Goal: Task Accomplishment & Management: Complete application form

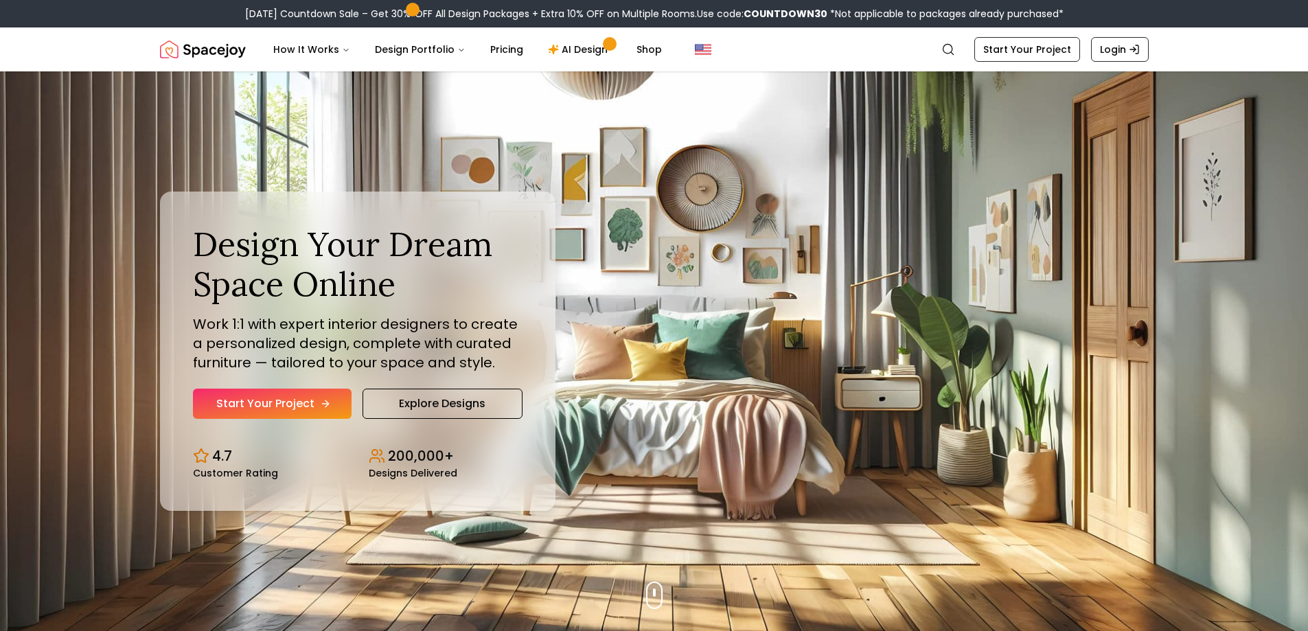
click at [343, 408] on link "Start Your Project" at bounding box center [272, 404] width 159 height 30
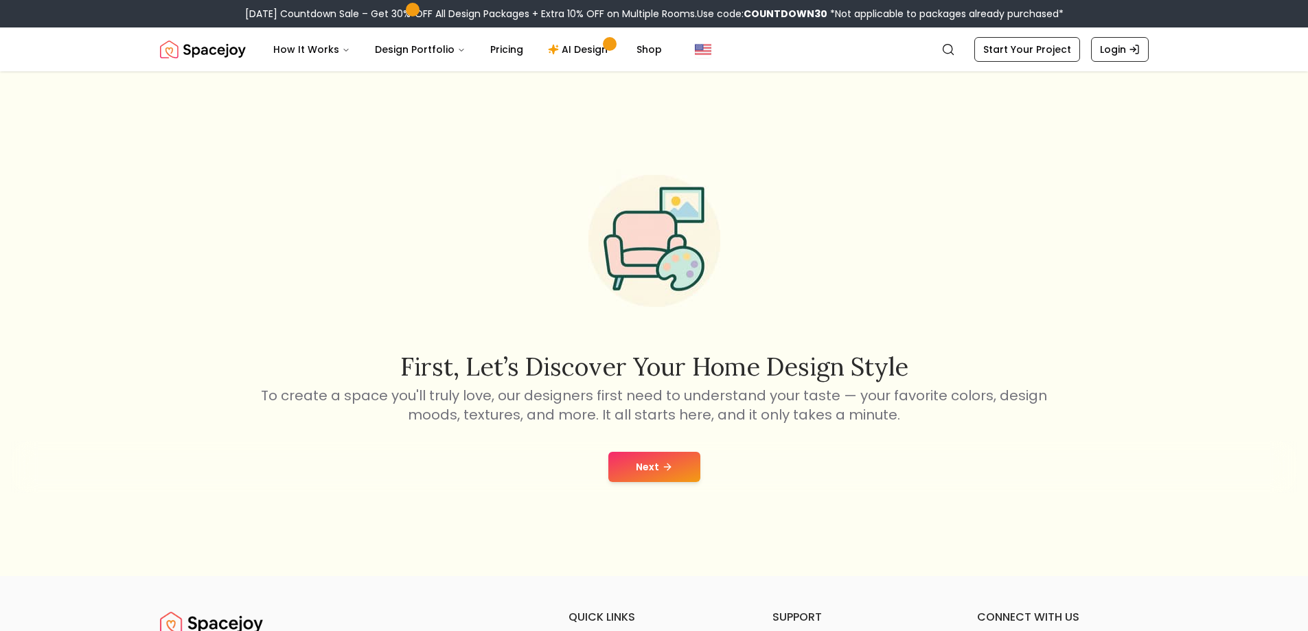
click at [668, 470] on icon at bounding box center [667, 466] width 11 height 11
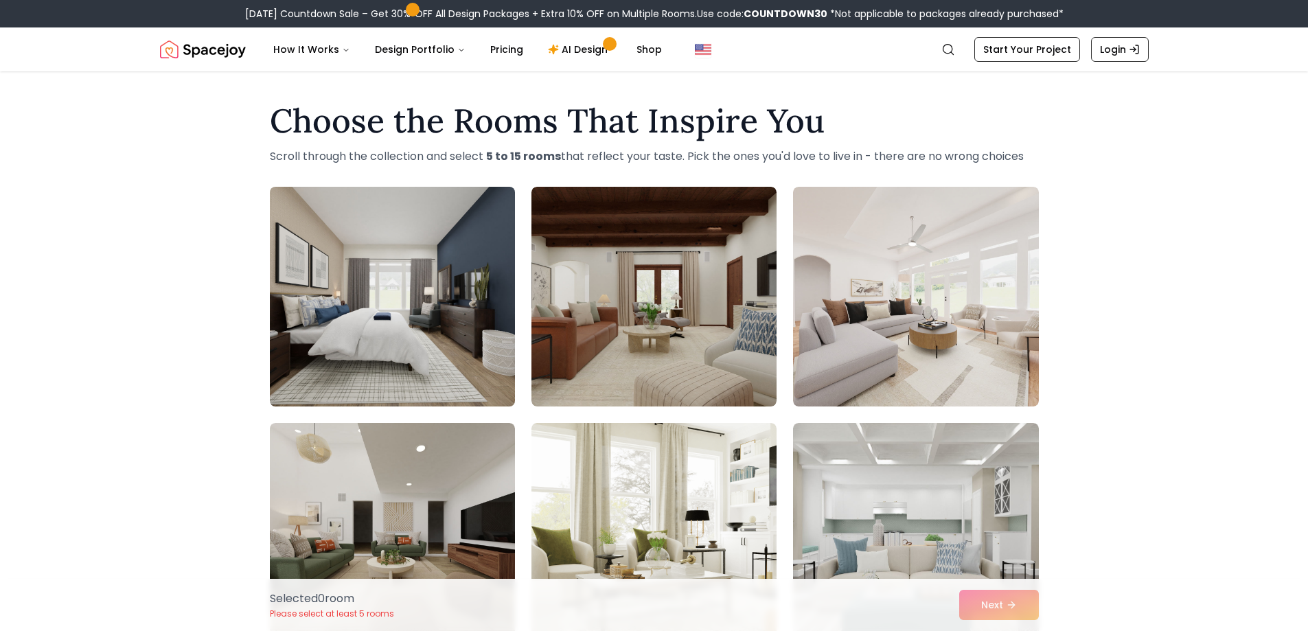
click at [470, 373] on img at bounding box center [392, 296] width 257 height 231
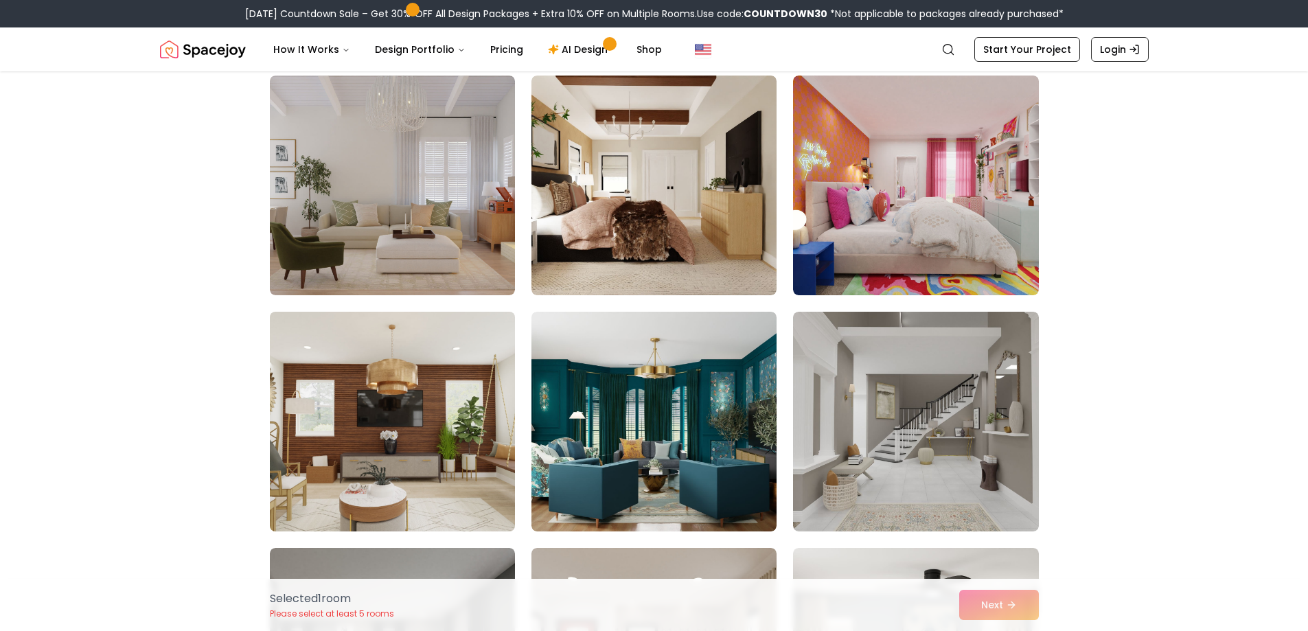
scroll to position [824, 0]
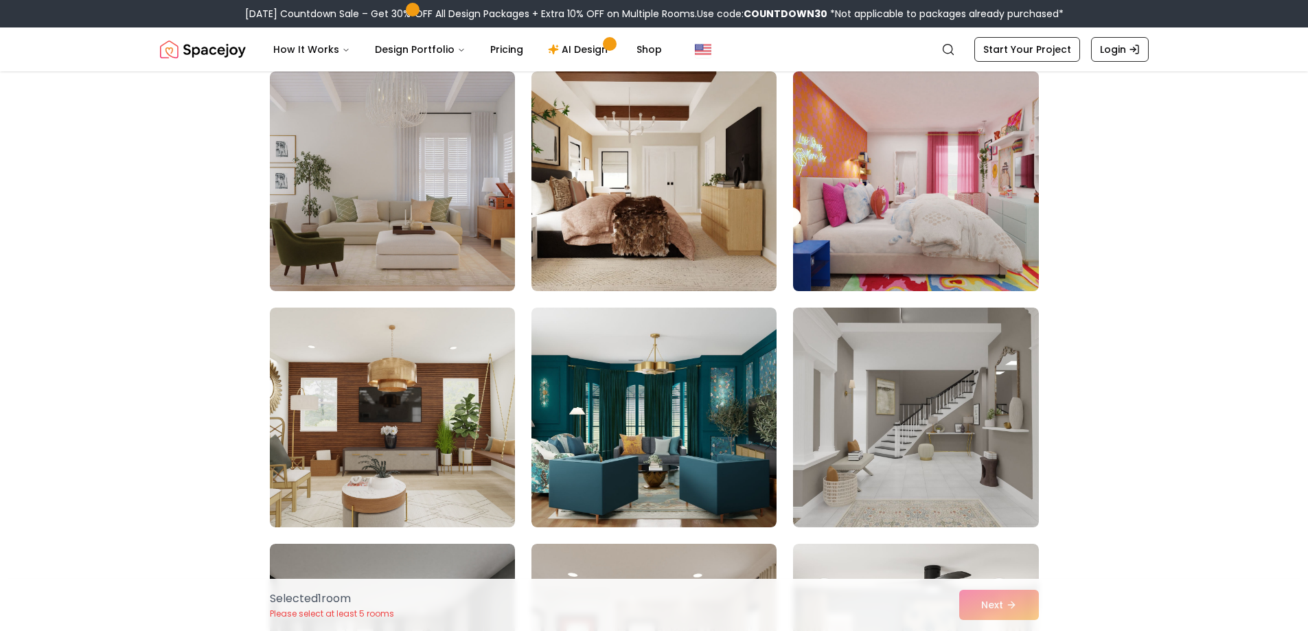
click at [907, 251] on img at bounding box center [915, 181] width 257 height 231
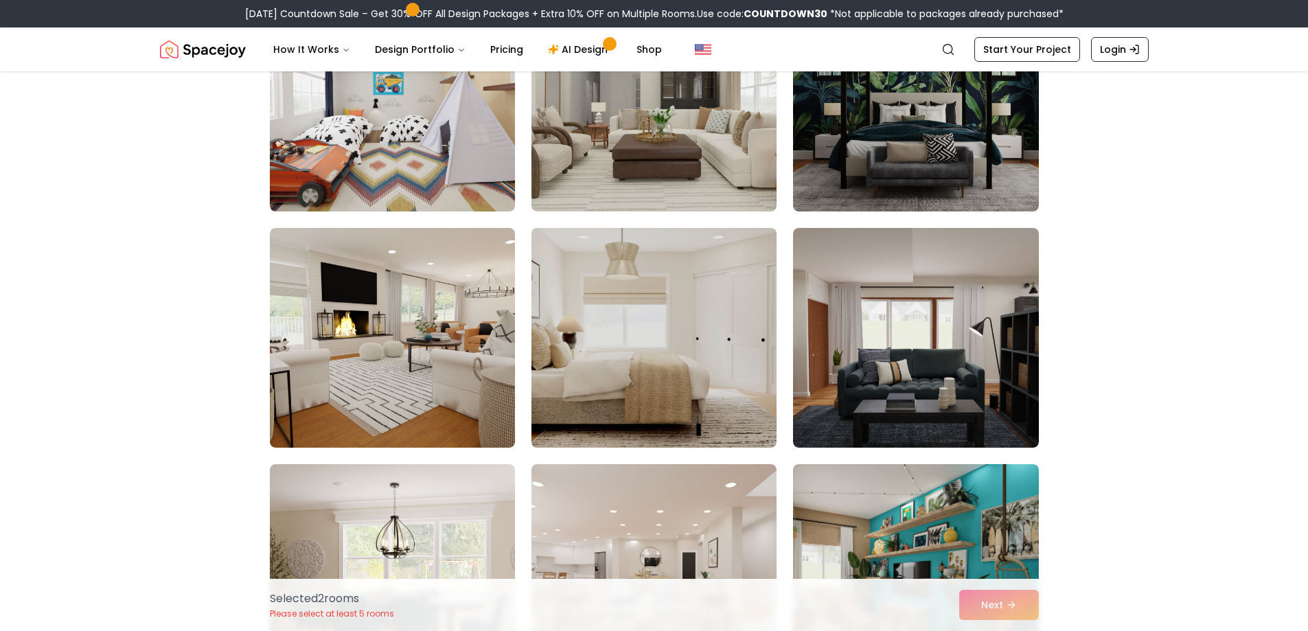
scroll to position [1854, 0]
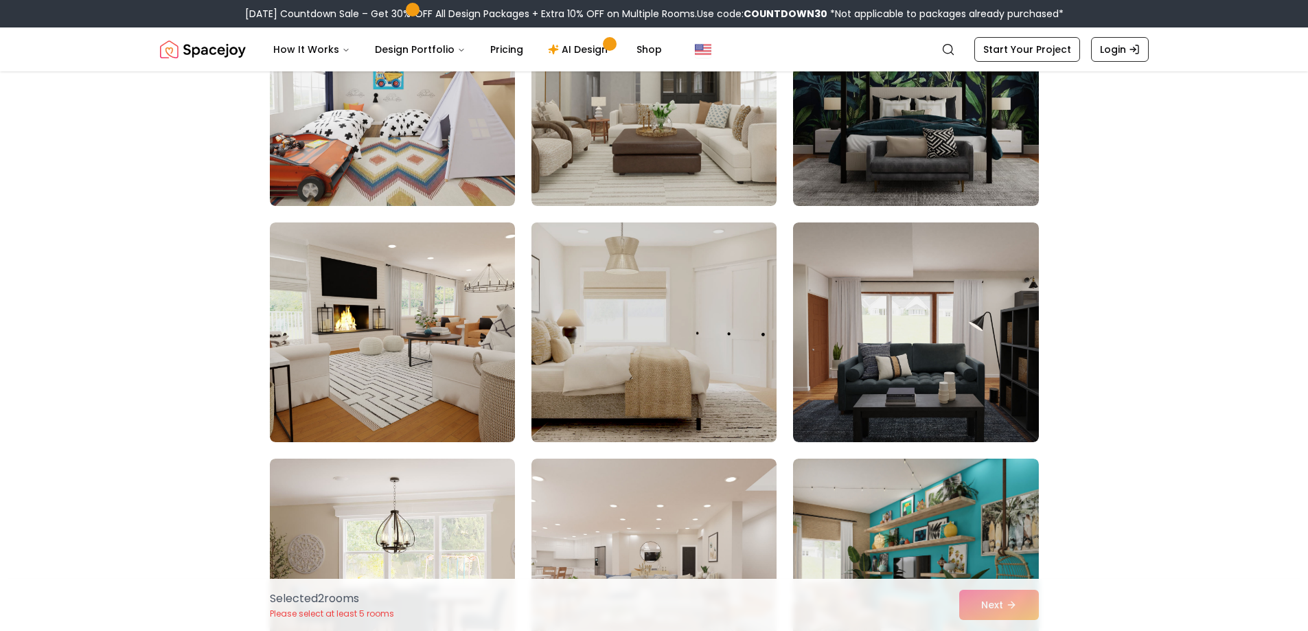
click at [641, 318] on img at bounding box center [653, 332] width 257 height 231
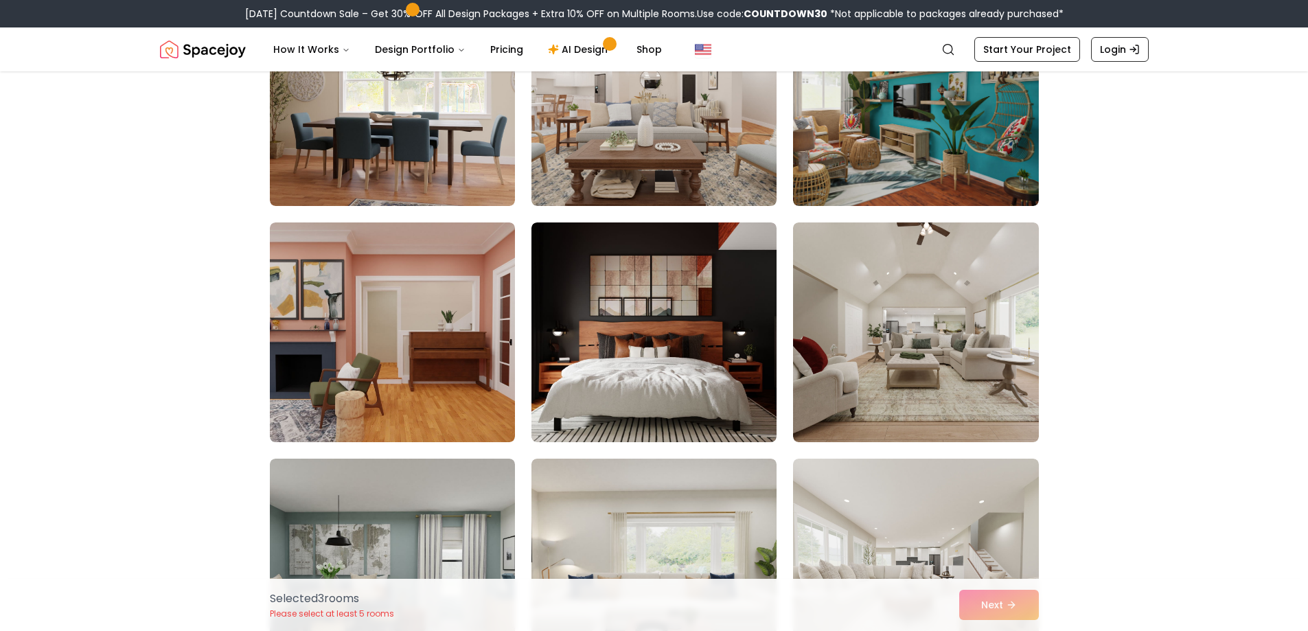
scroll to position [2334, 0]
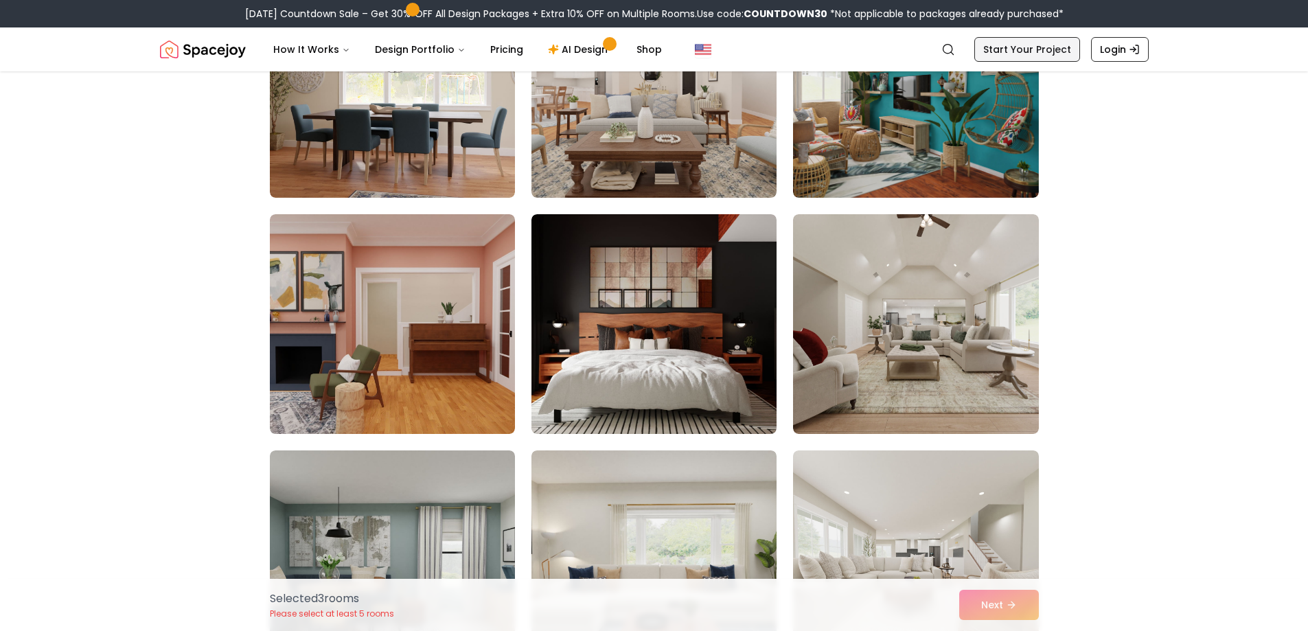
click at [1029, 46] on link "Start Your Project" at bounding box center [1027, 49] width 106 height 25
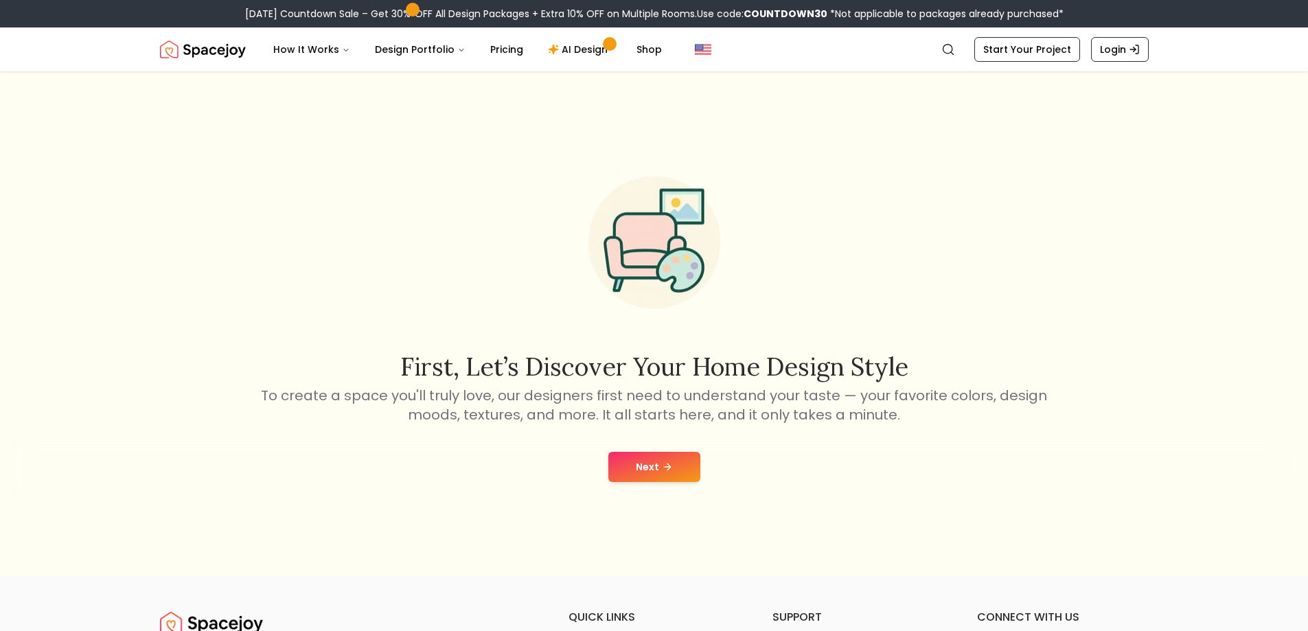
click at [640, 476] on button "Next" at bounding box center [654, 467] width 92 height 30
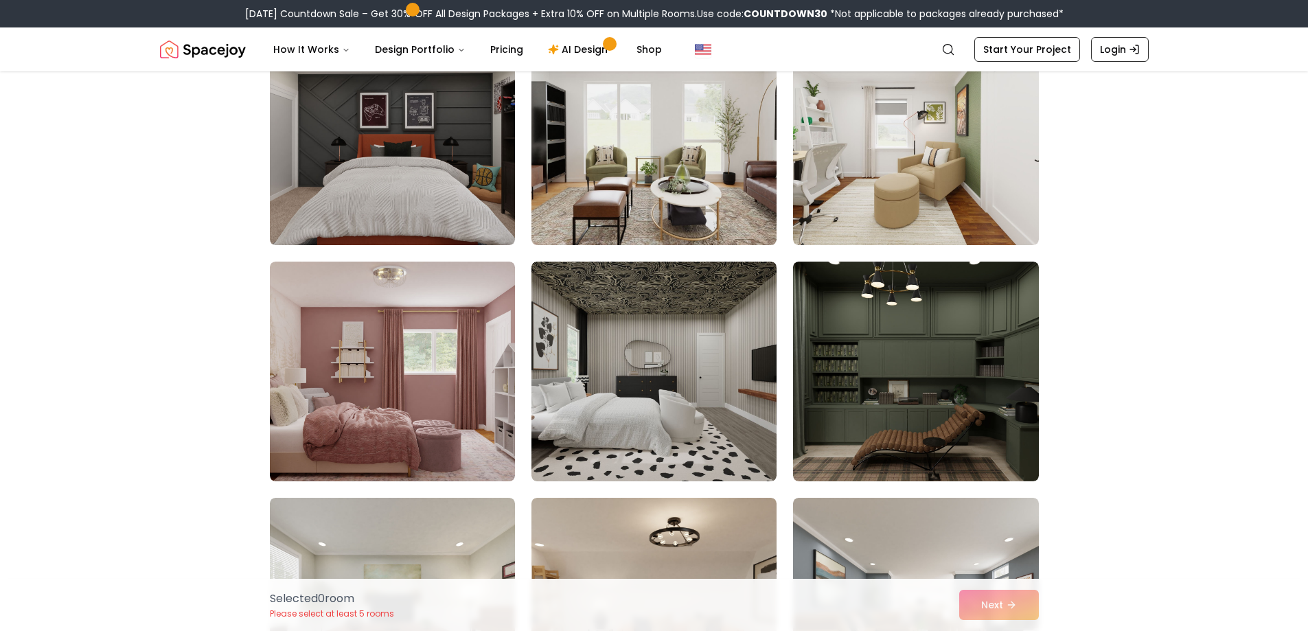
scroll to position [687, 0]
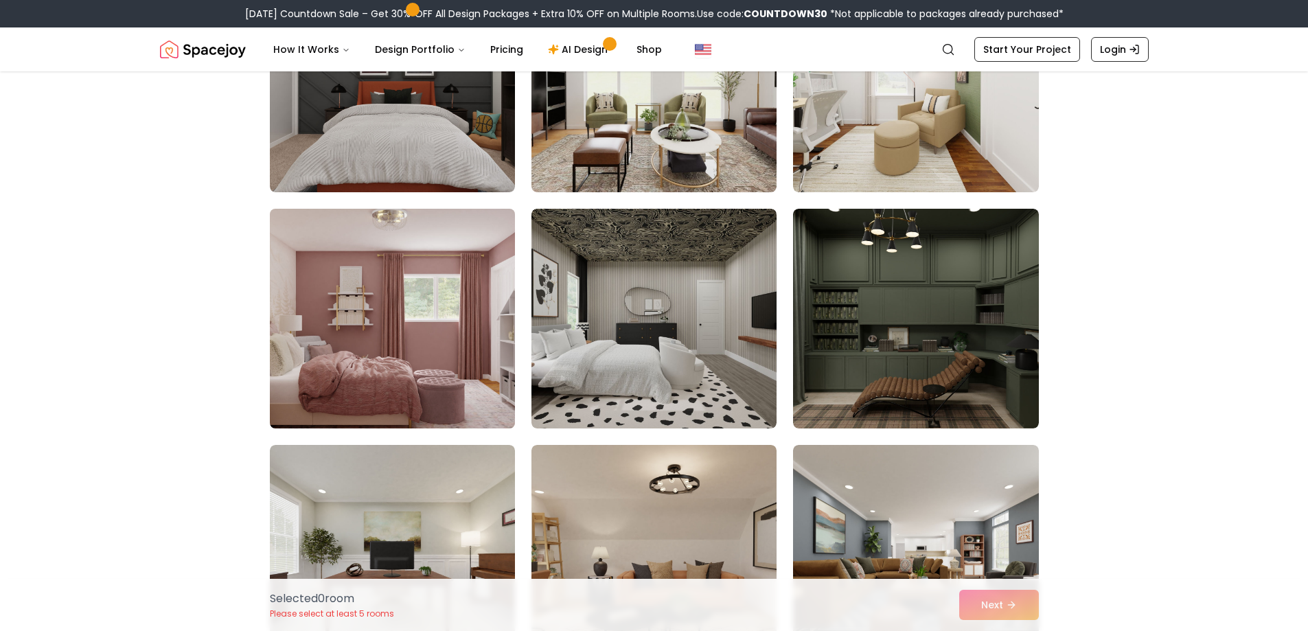
click at [476, 410] on img at bounding box center [392, 318] width 257 height 231
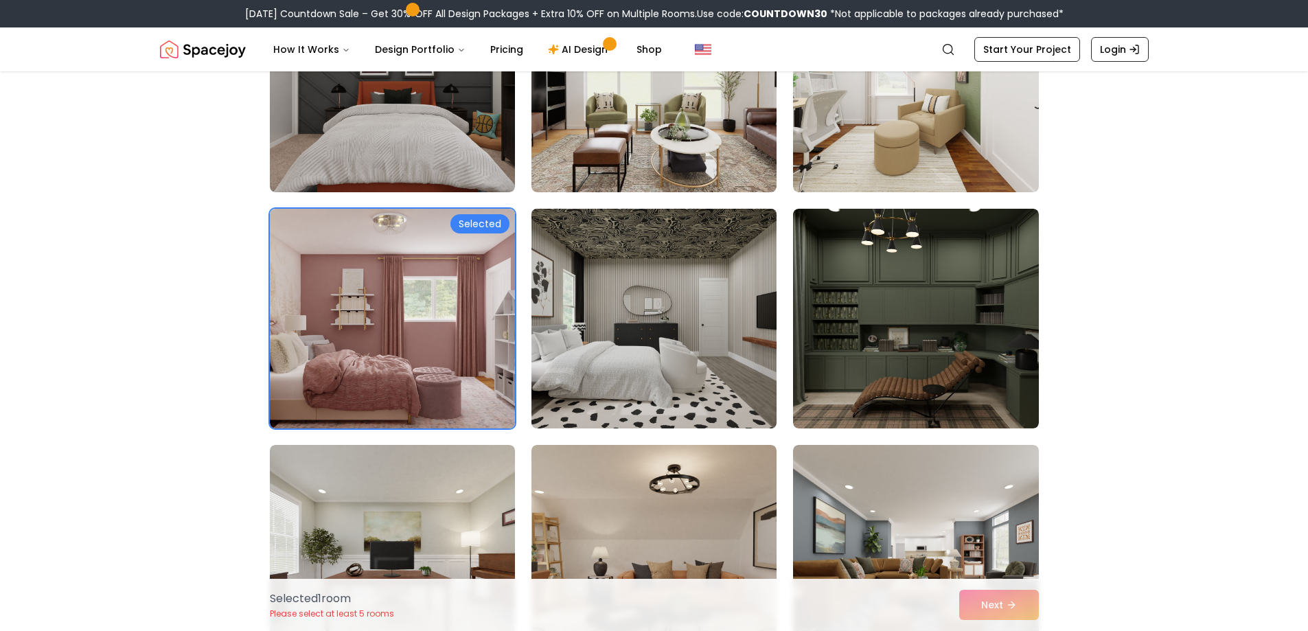
drag, startPoint x: 635, startPoint y: 376, endPoint x: 627, endPoint y: 377, distance: 7.6
click at [634, 376] on img at bounding box center [653, 318] width 257 height 231
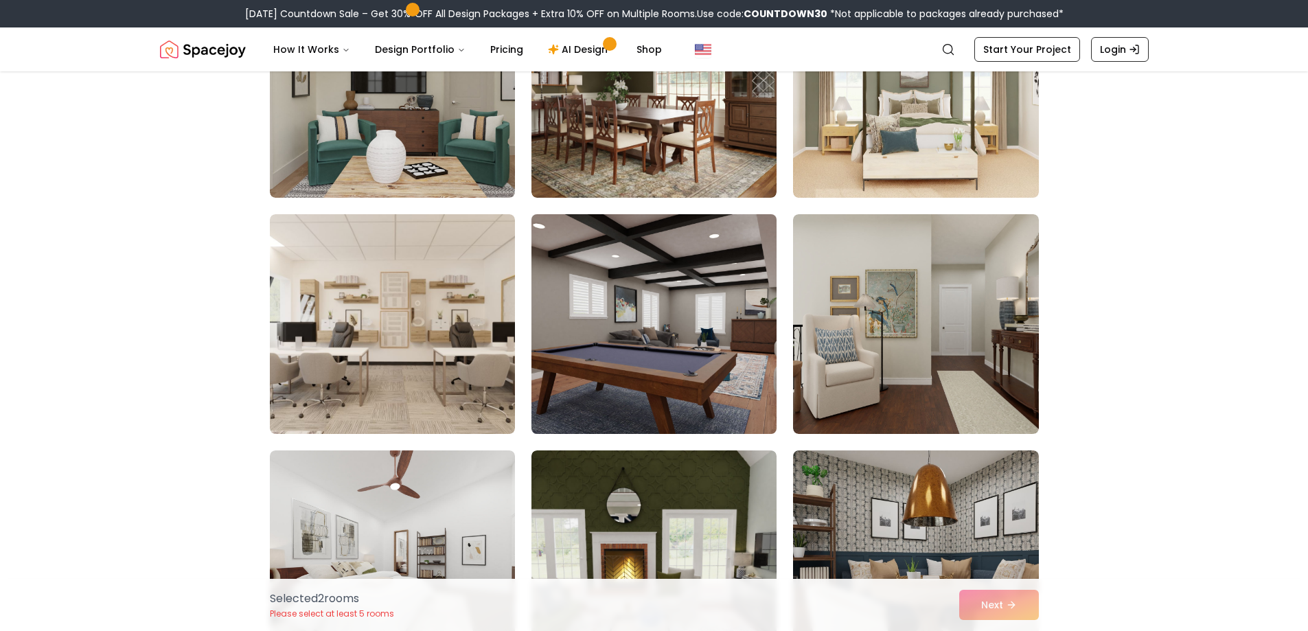
scroll to position [2403, 0]
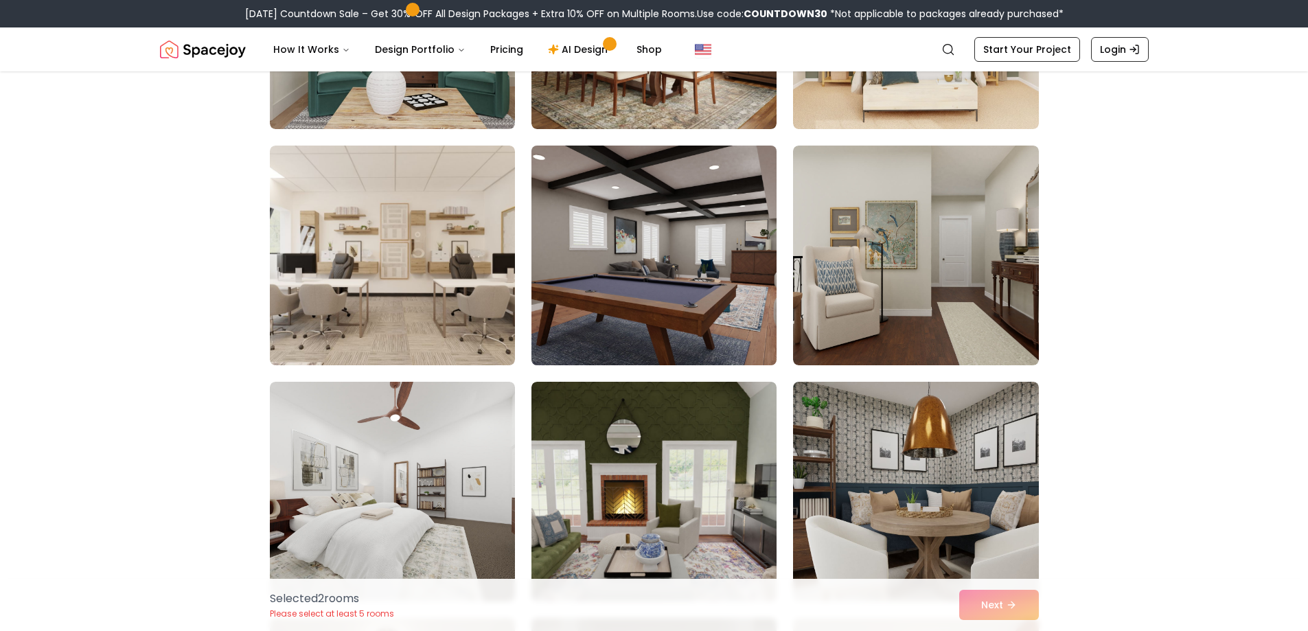
click at [621, 314] on img at bounding box center [653, 255] width 257 height 231
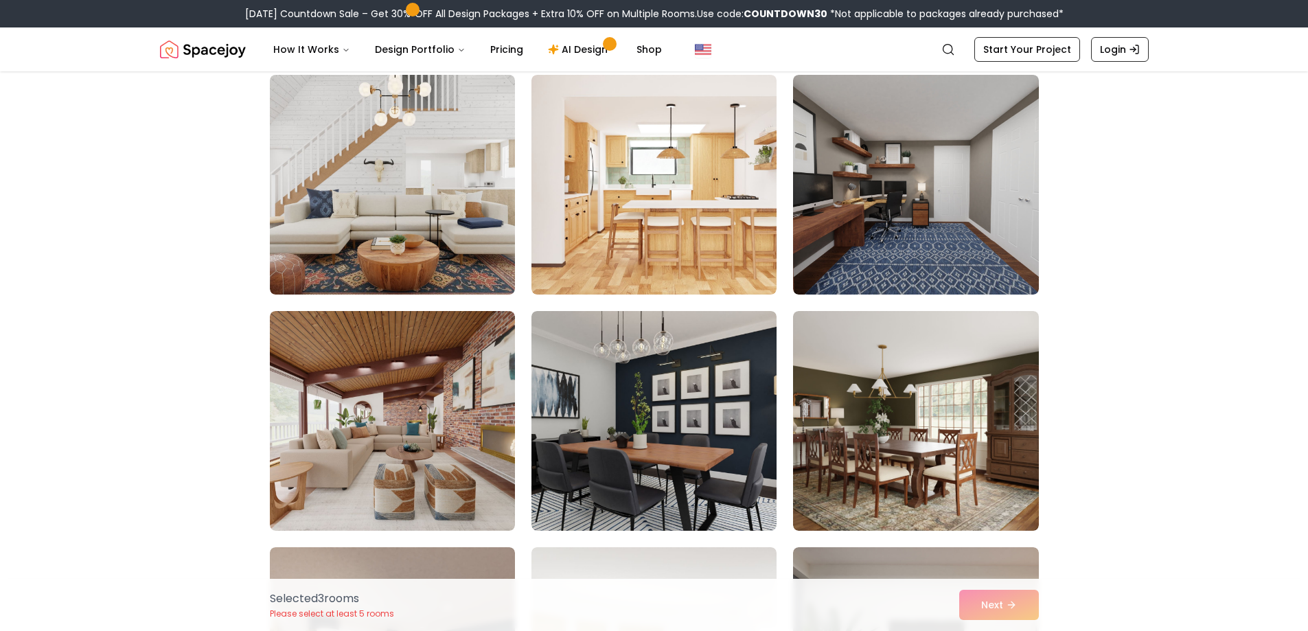
scroll to position [4600, 0]
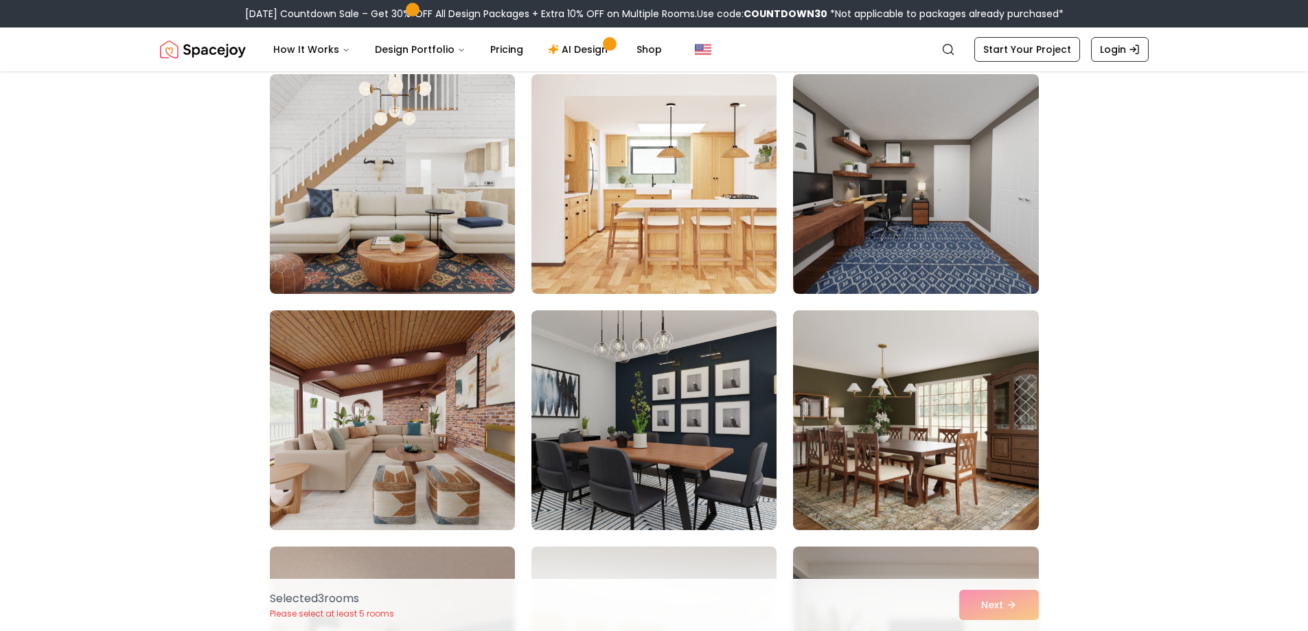
drag, startPoint x: 455, startPoint y: 364, endPoint x: 453, endPoint y: 355, distance: 9.2
click at [454, 364] on img at bounding box center [392, 420] width 257 height 231
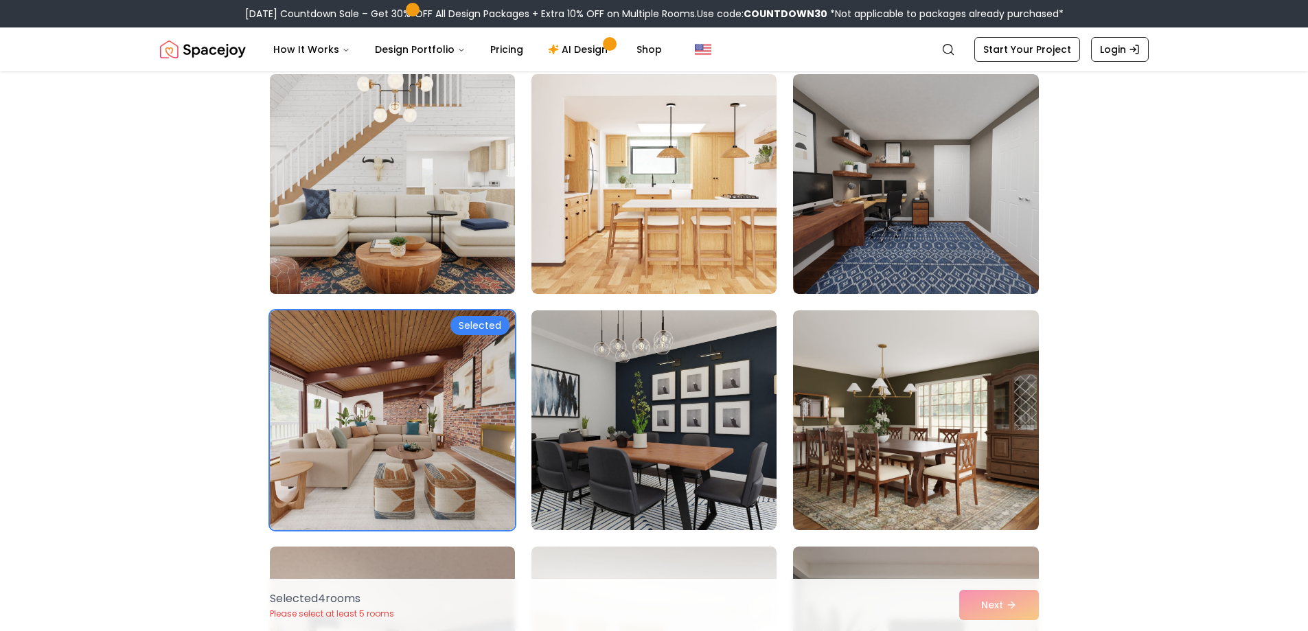
click at [459, 261] on img at bounding box center [392, 184] width 257 height 231
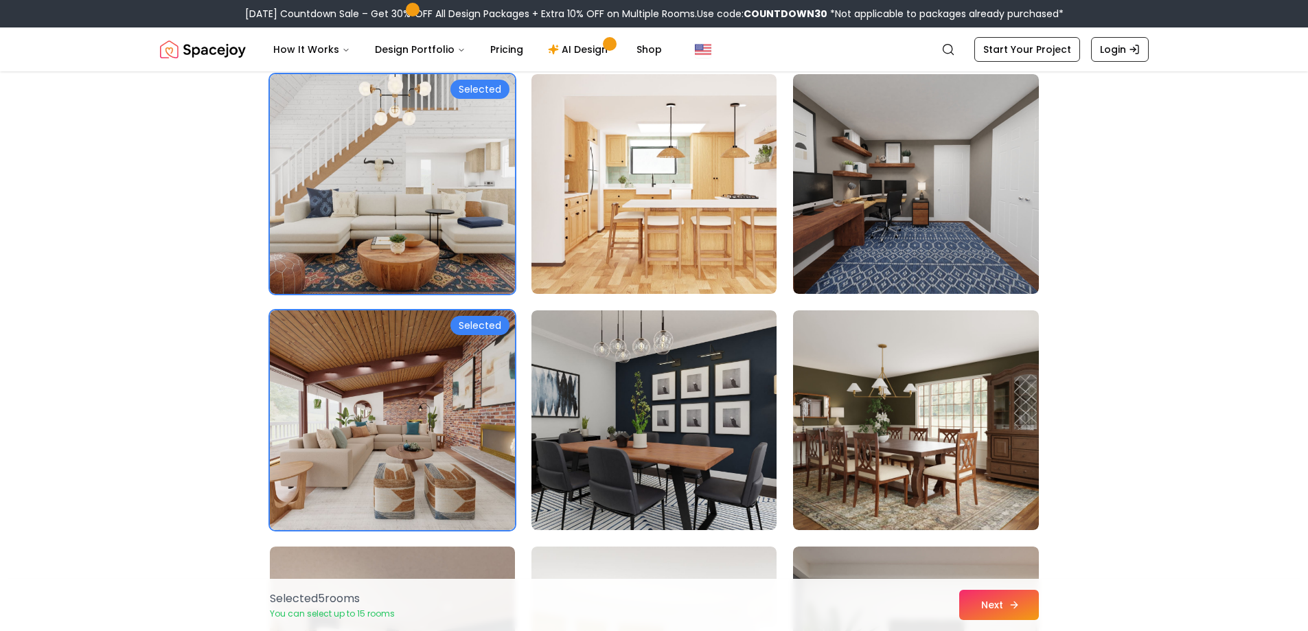
click at [989, 609] on button "Next" at bounding box center [999, 605] width 80 height 30
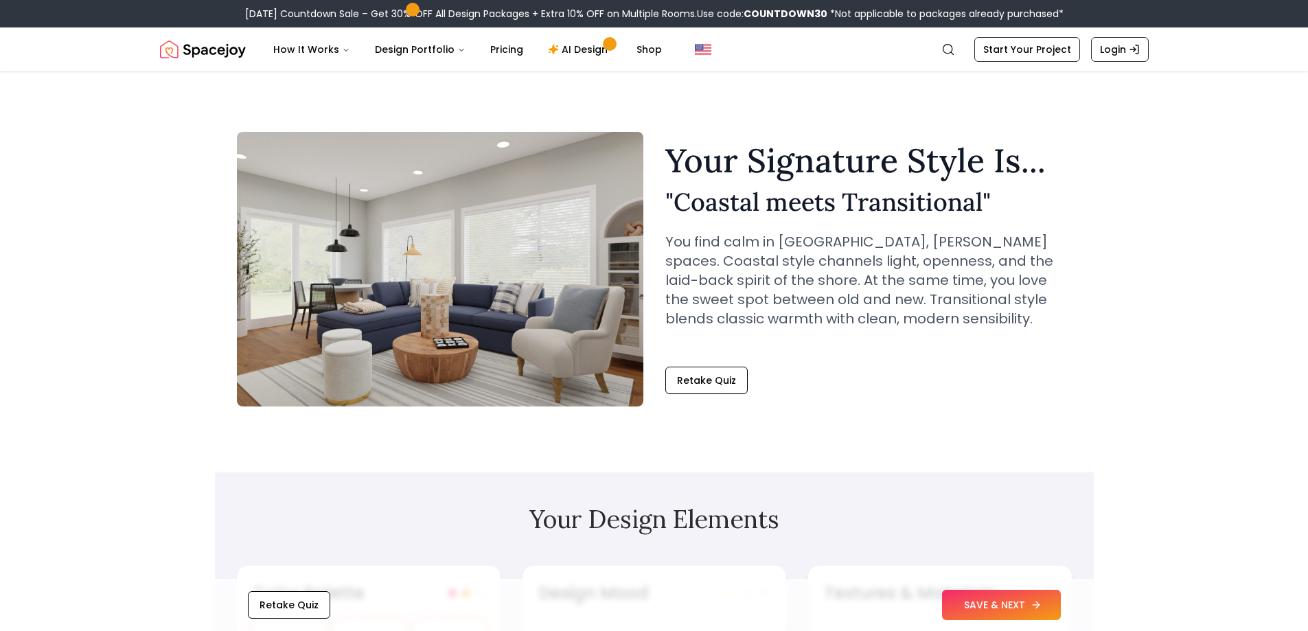
drag, startPoint x: 991, startPoint y: 606, endPoint x: 991, endPoint y: 599, distance: 7.6
click at [991, 606] on button "SAVE & NEXT" at bounding box center [1001, 605] width 119 height 30
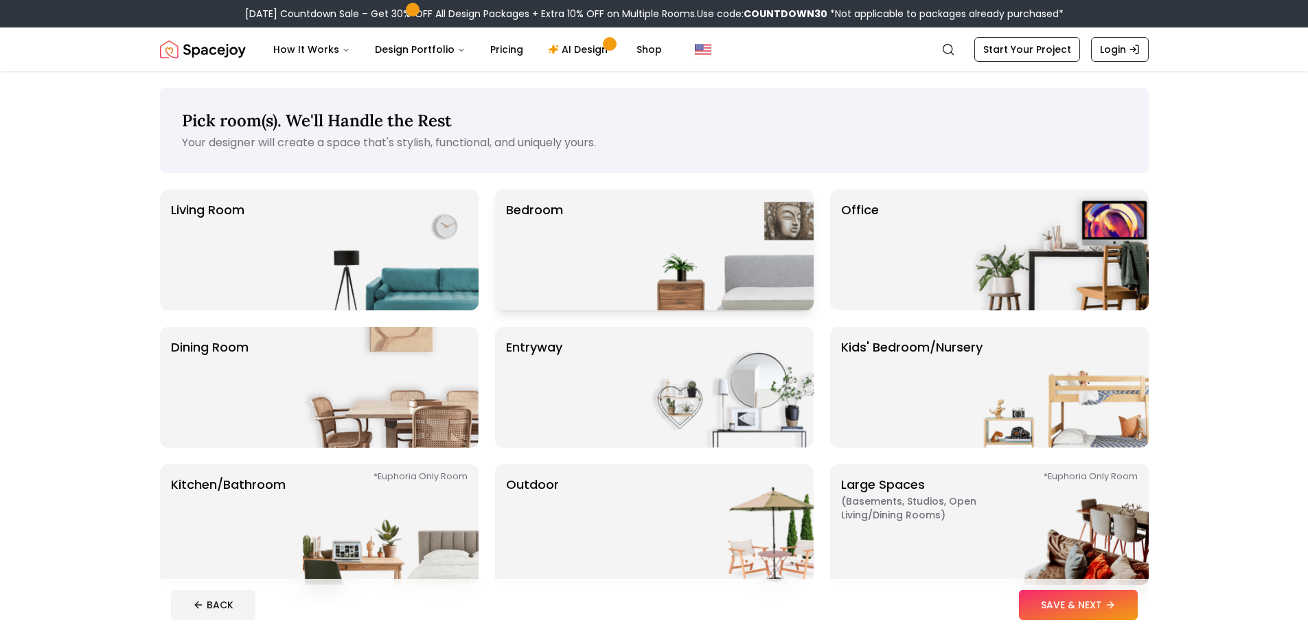
click at [568, 280] on div "Bedroom" at bounding box center [654, 249] width 319 height 121
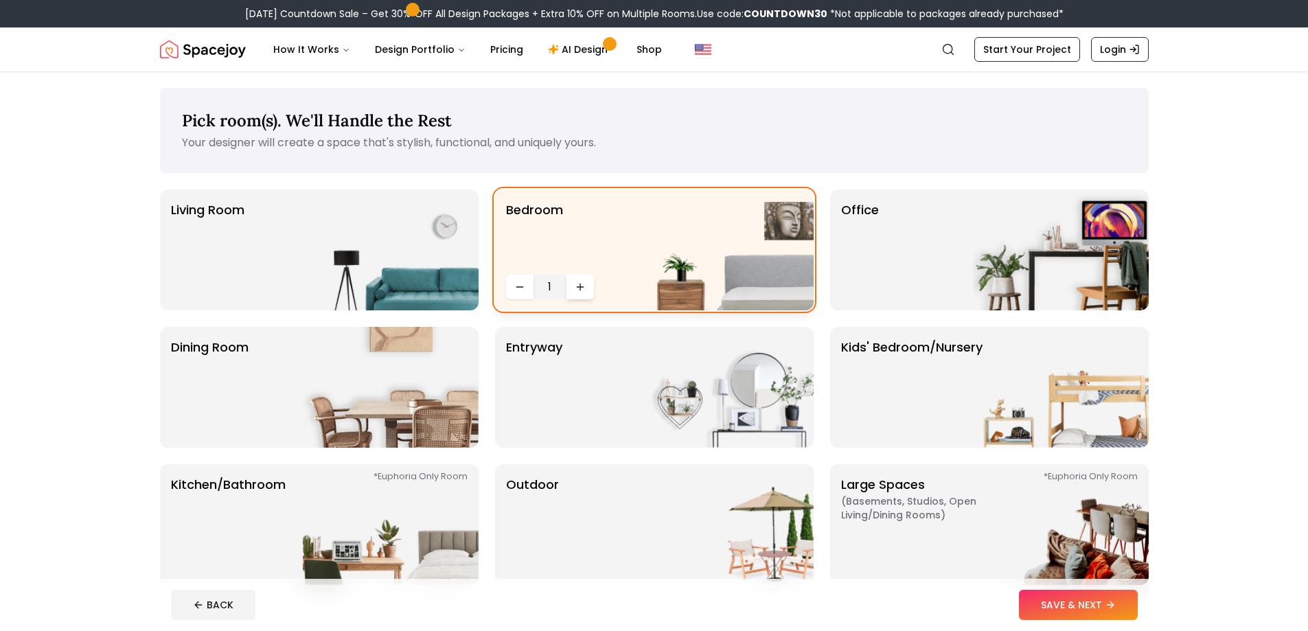
click at [577, 287] on icon "Increase quantity" at bounding box center [580, 287] width 6 height 0
click at [1113, 599] on icon at bounding box center [1112, 604] width 11 height 11
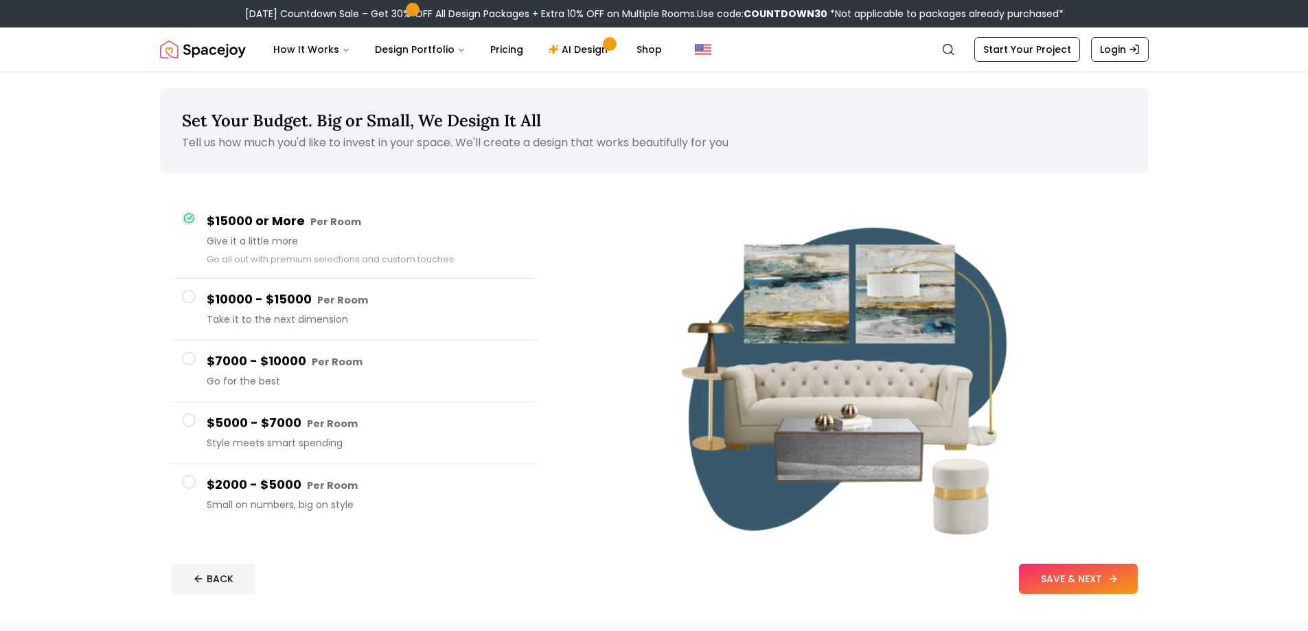
click at [1106, 577] on button "SAVE & NEXT" at bounding box center [1078, 579] width 119 height 30
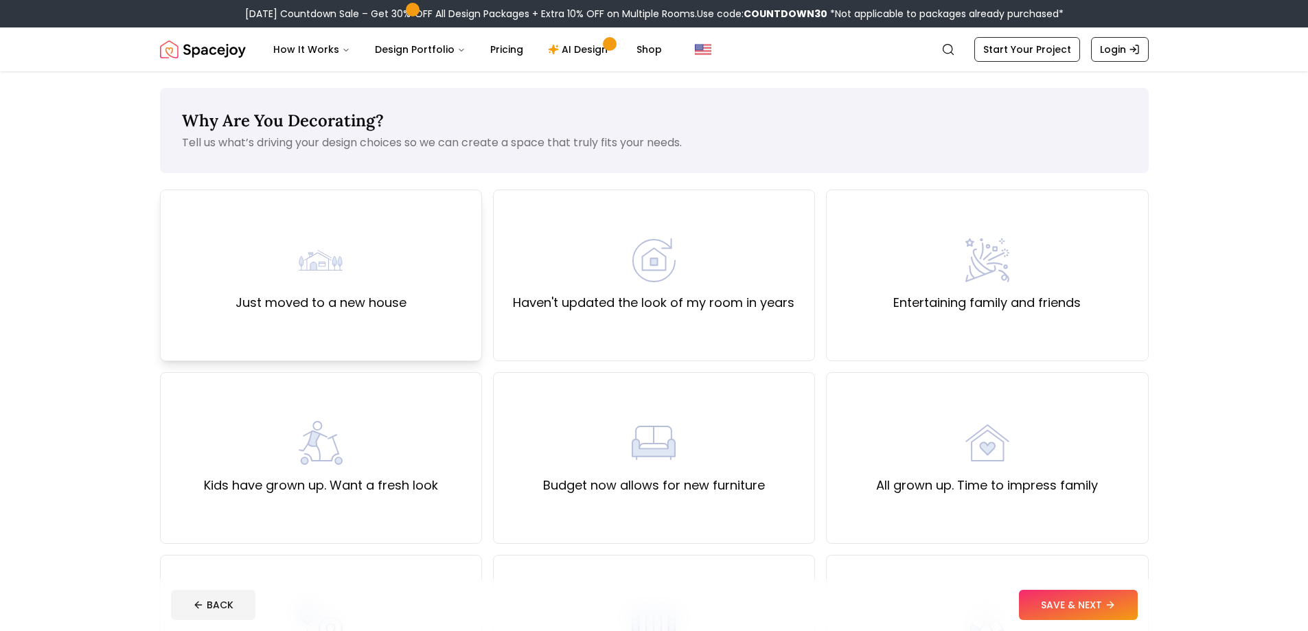
click at [450, 272] on div "Just moved to a new house" at bounding box center [321, 275] width 322 height 172
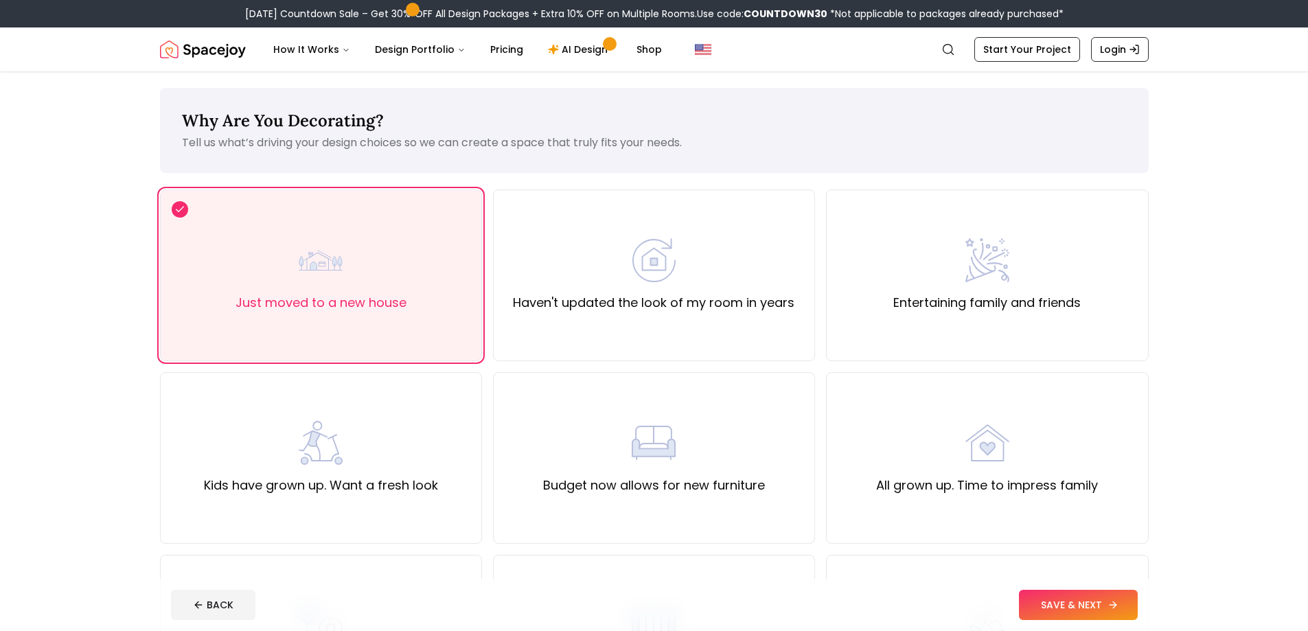
click at [1092, 599] on button "SAVE & NEXT" at bounding box center [1078, 605] width 119 height 30
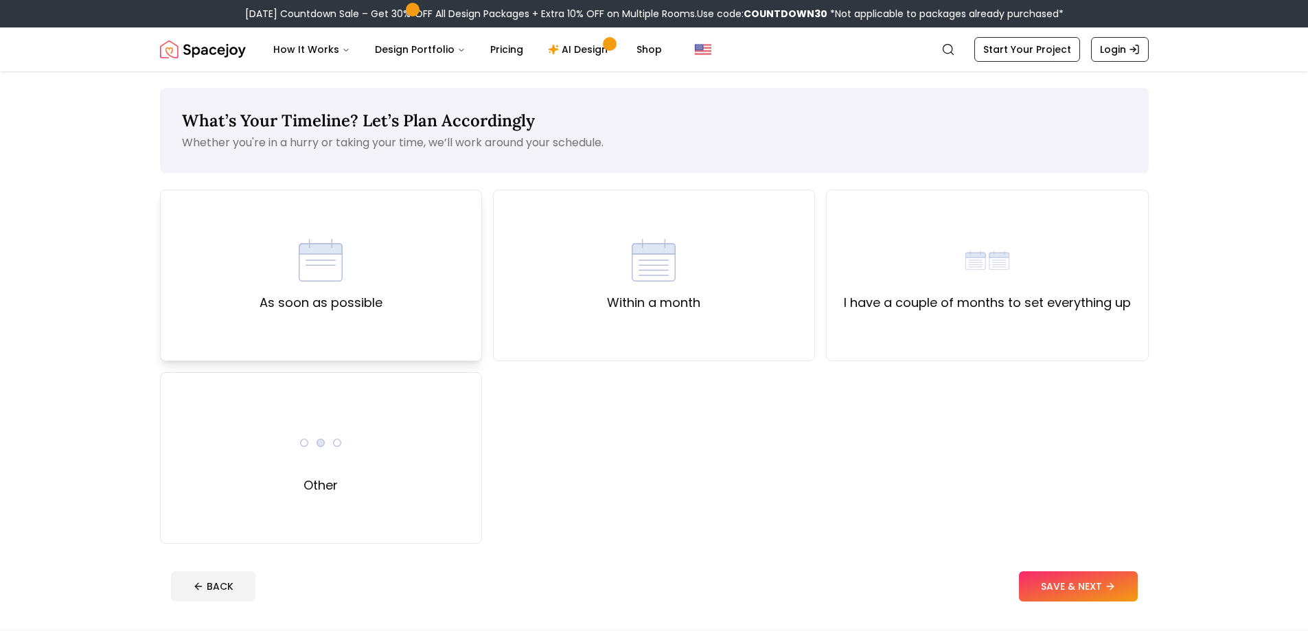
click at [408, 260] on div "As soon as possible" at bounding box center [321, 275] width 322 height 172
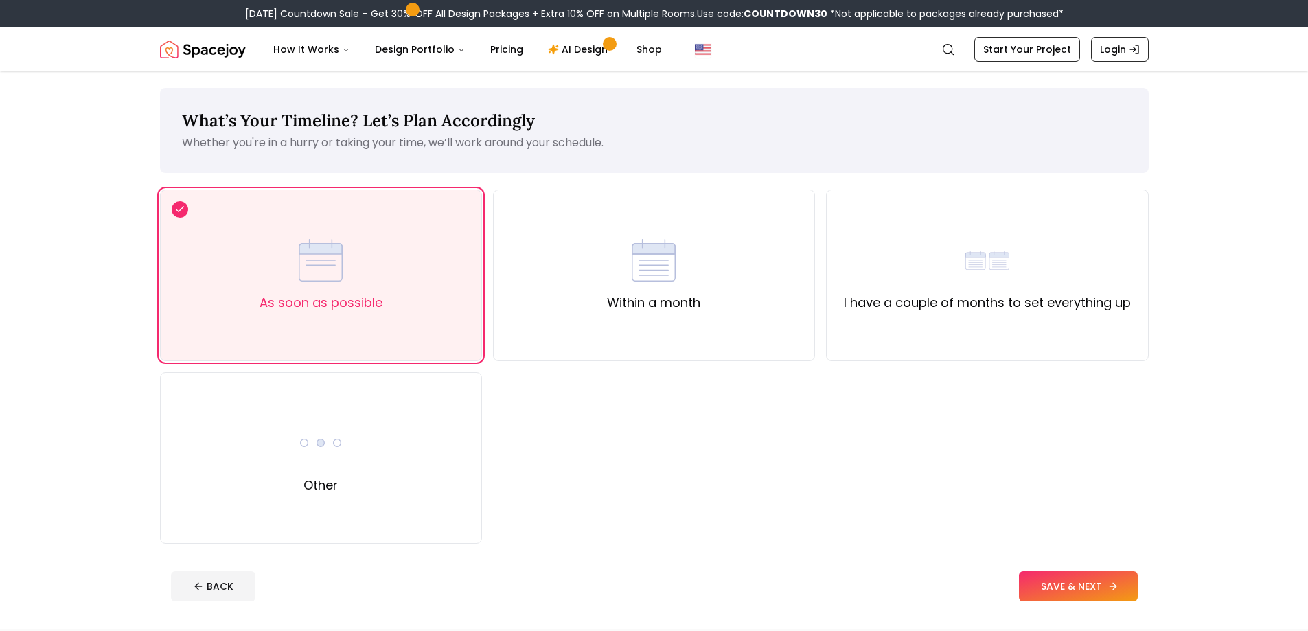
click at [1067, 586] on button "SAVE & NEXT" at bounding box center [1078, 586] width 119 height 30
